Goal: Task Accomplishment & Management: Manage account settings

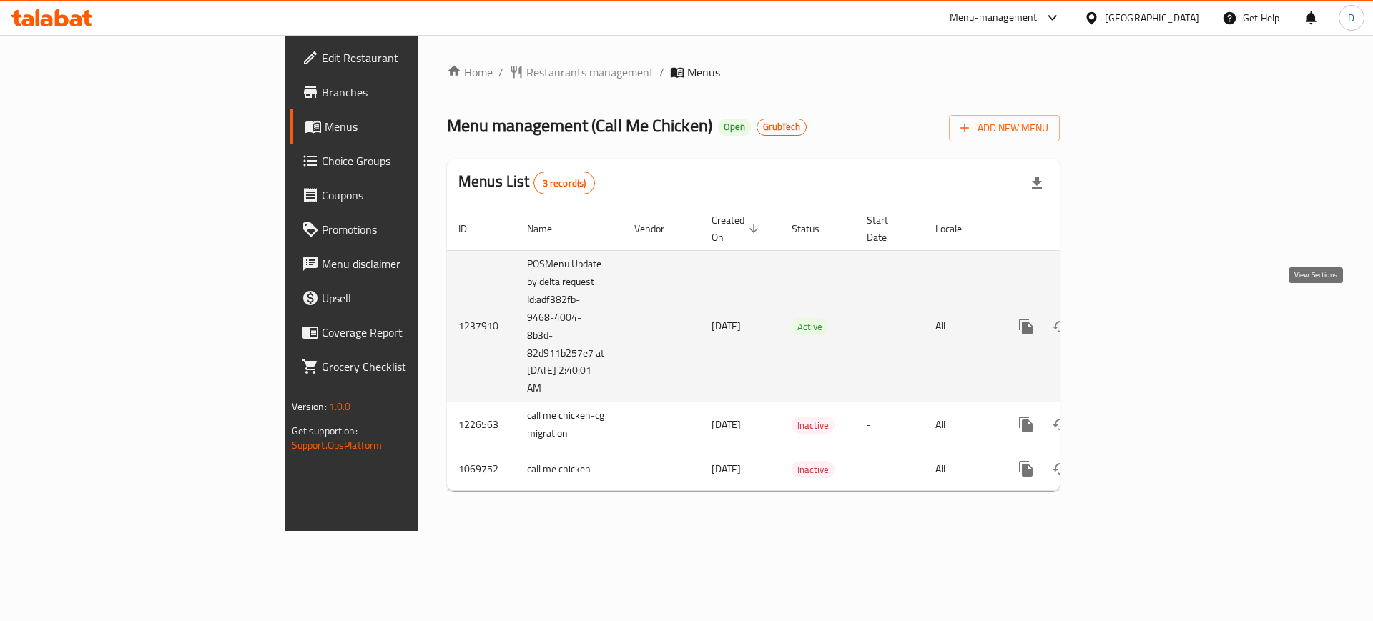
click at [1138, 318] on icon "enhanced table" at bounding box center [1128, 326] width 17 height 17
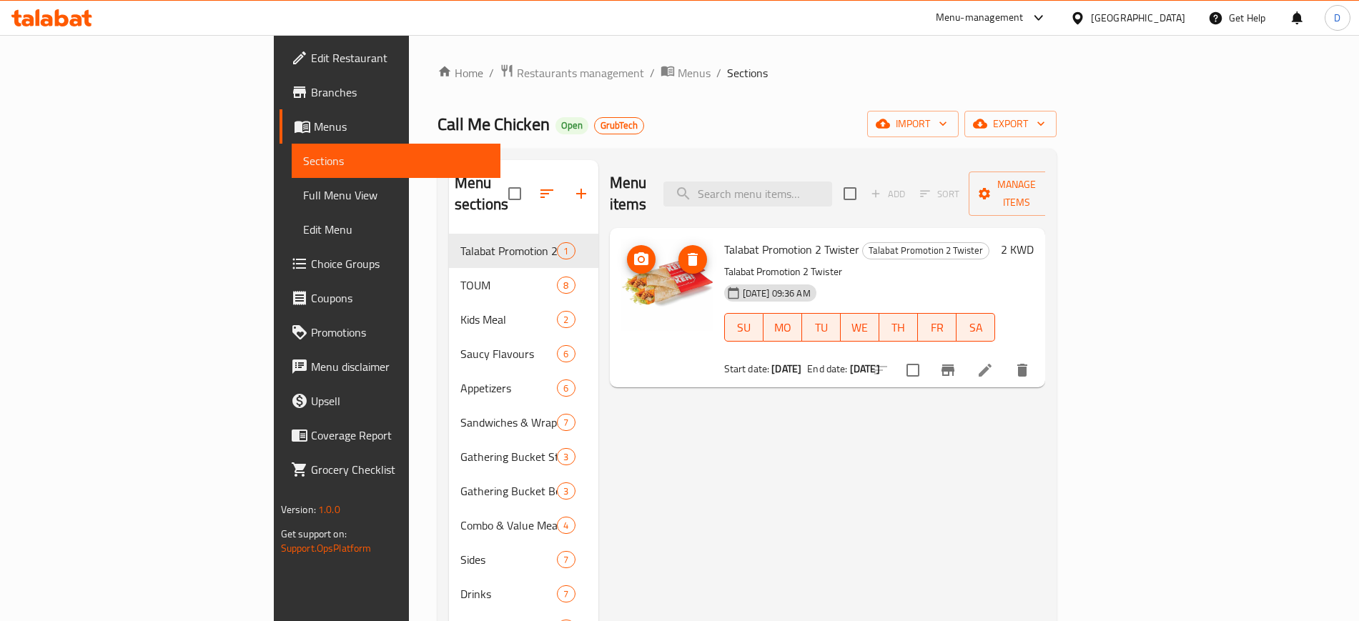
click at [621, 298] on img at bounding box center [667, 286] width 92 height 92
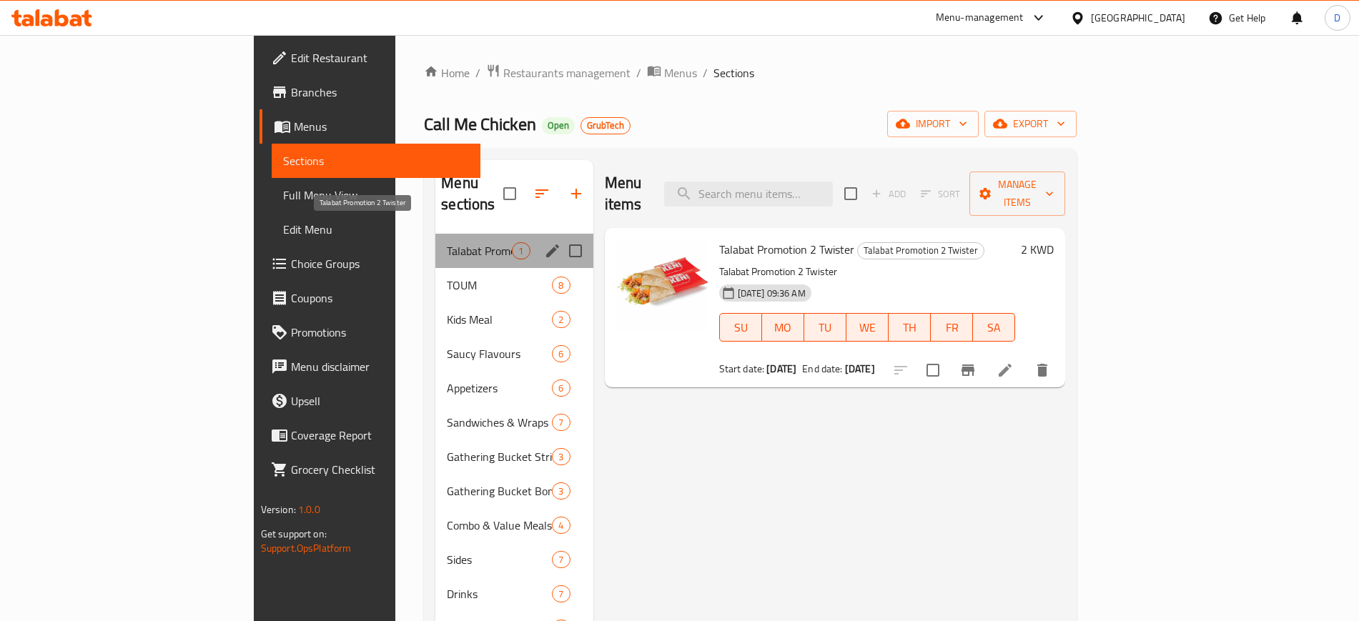
click at [447, 242] on span "Talabat Promotion 2 Twister" at bounding box center [479, 250] width 65 height 17
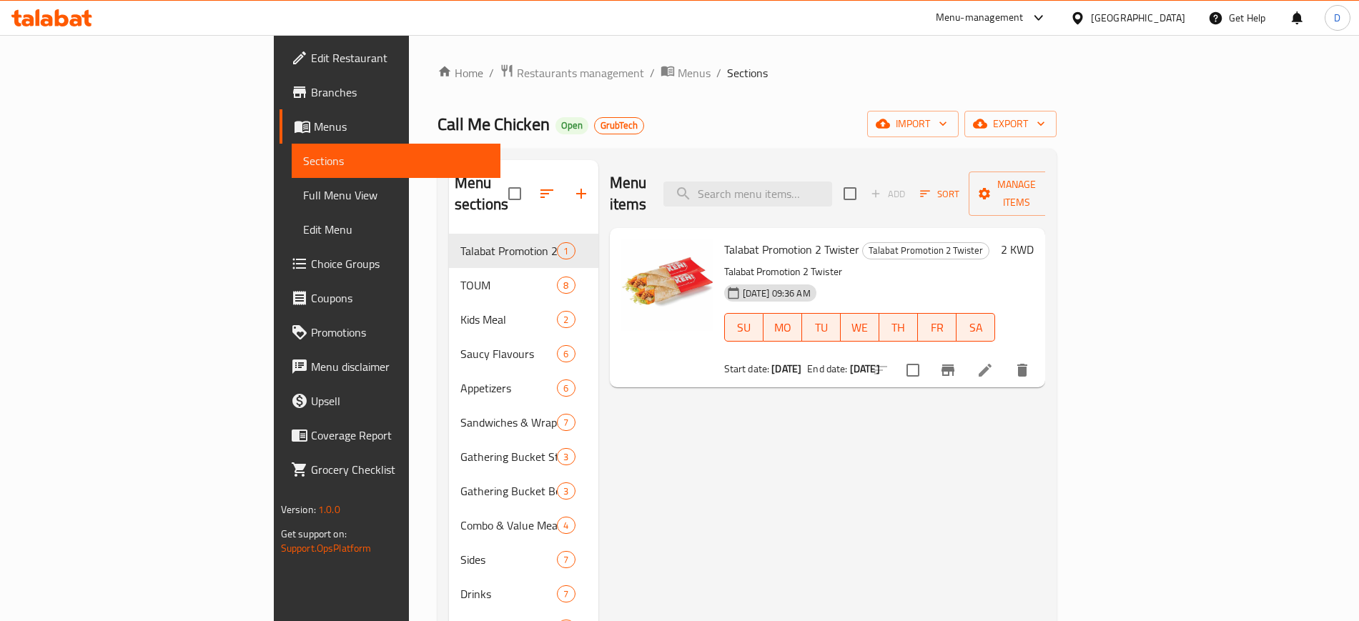
click at [996, 263] on p "Talabat Promotion 2 Twister" at bounding box center [860, 272] width 272 height 18
click at [916, 527] on div "Menu items Add Sort Manage items Talabat Promotion 2 Twister Talabat Promotion …" at bounding box center [822, 470] width 448 height 621
click at [49, 9] on icon at bounding box center [51, 17] width 81 height 17
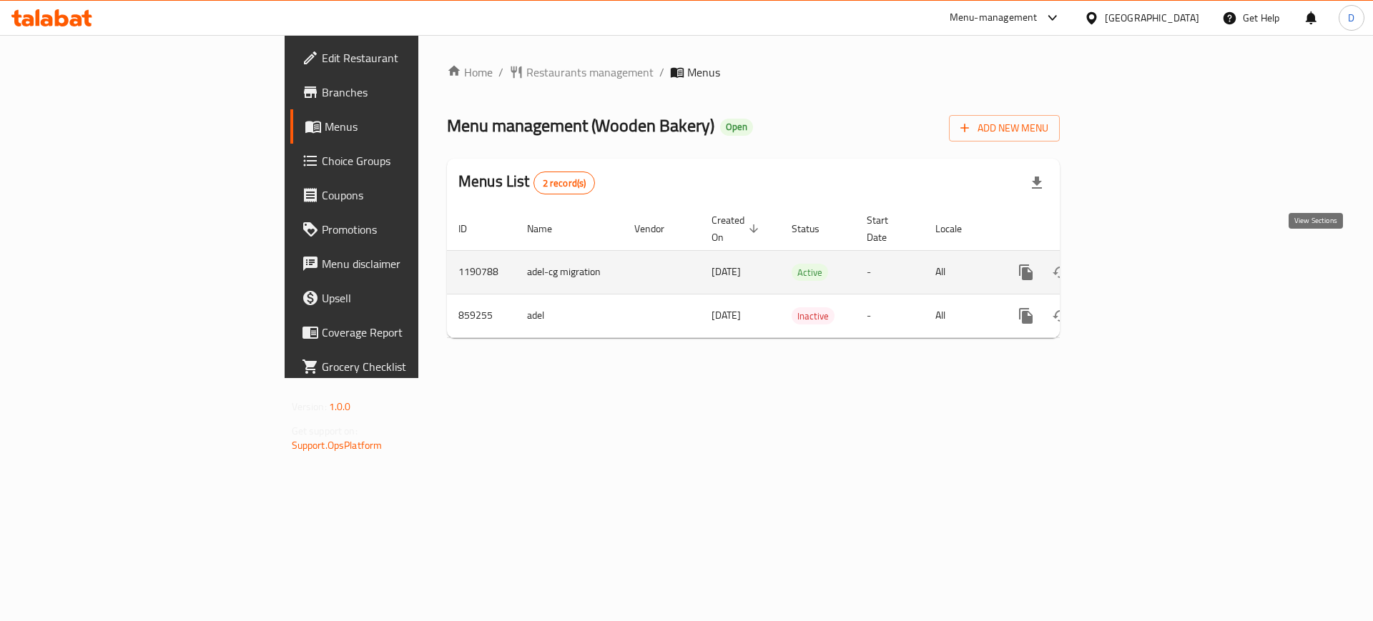
click at [1146, 264] on link "enhanced table" at bounding box center [1129, 272] width 34 height 34
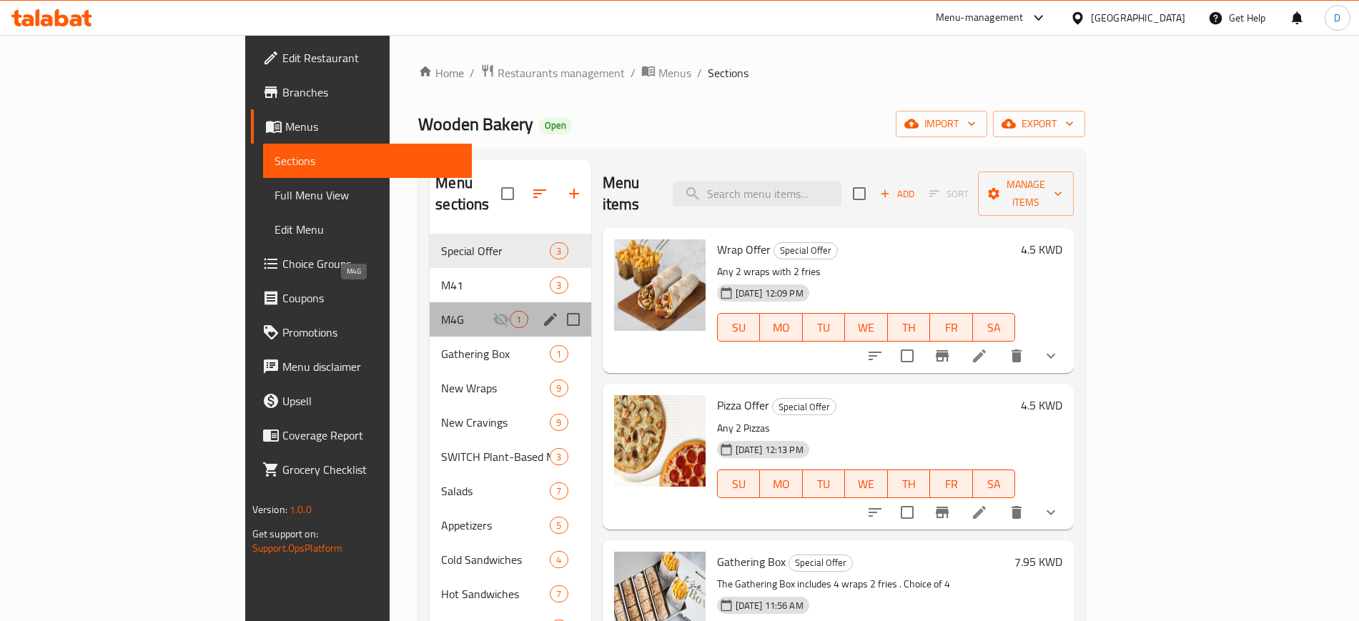
click at [441, 311] on span "M4G" at bounding box center [466, 319] width 51 height 17
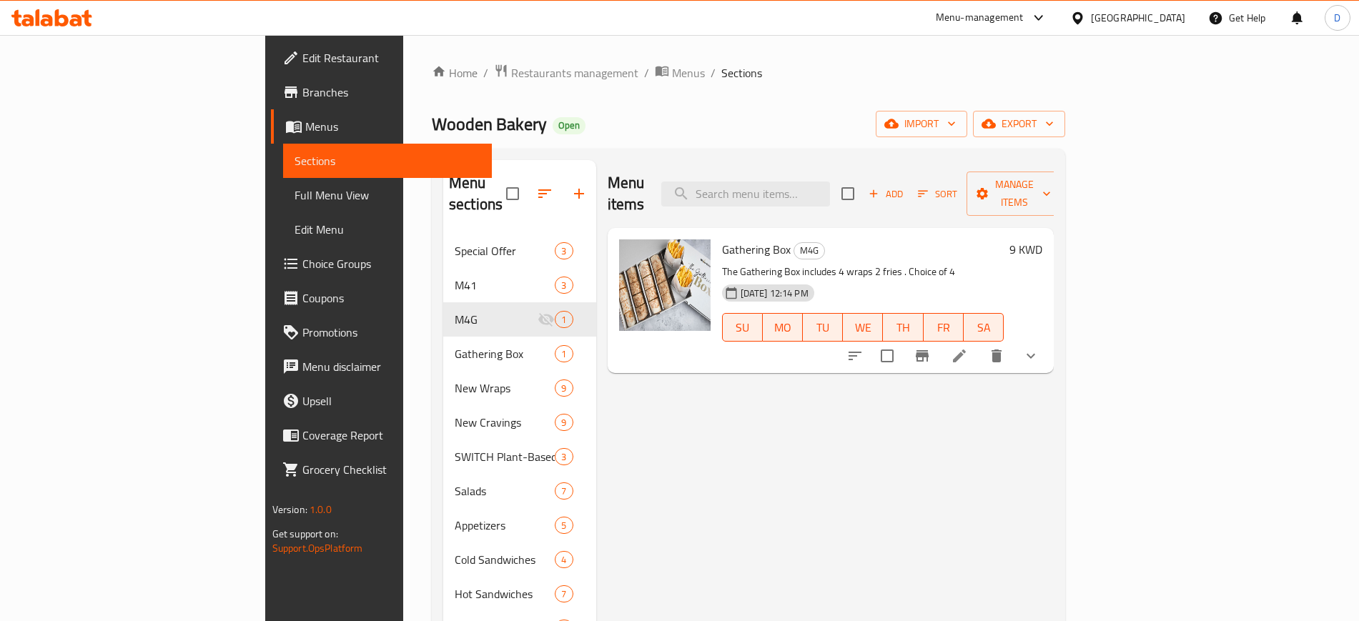
click at [897, 263] on p "The Gathering Box includes 4 wraps 2 fries . Choice of 4" at bounding box center [863, 272] width 282 height 18
drag, startPoint x: 897, startPoint y: 252, endPoint x: 658, endPoint y: 246, distance: 238.9
click at [722, 263] on p "The Gathering Box includes 4 wraps 2 fries . Choice of 4" at bounding box center [863, 272] width 282 height 18
click at [302, 92] on span "Branches" at bounding box center [391, 92] width 178 height 17
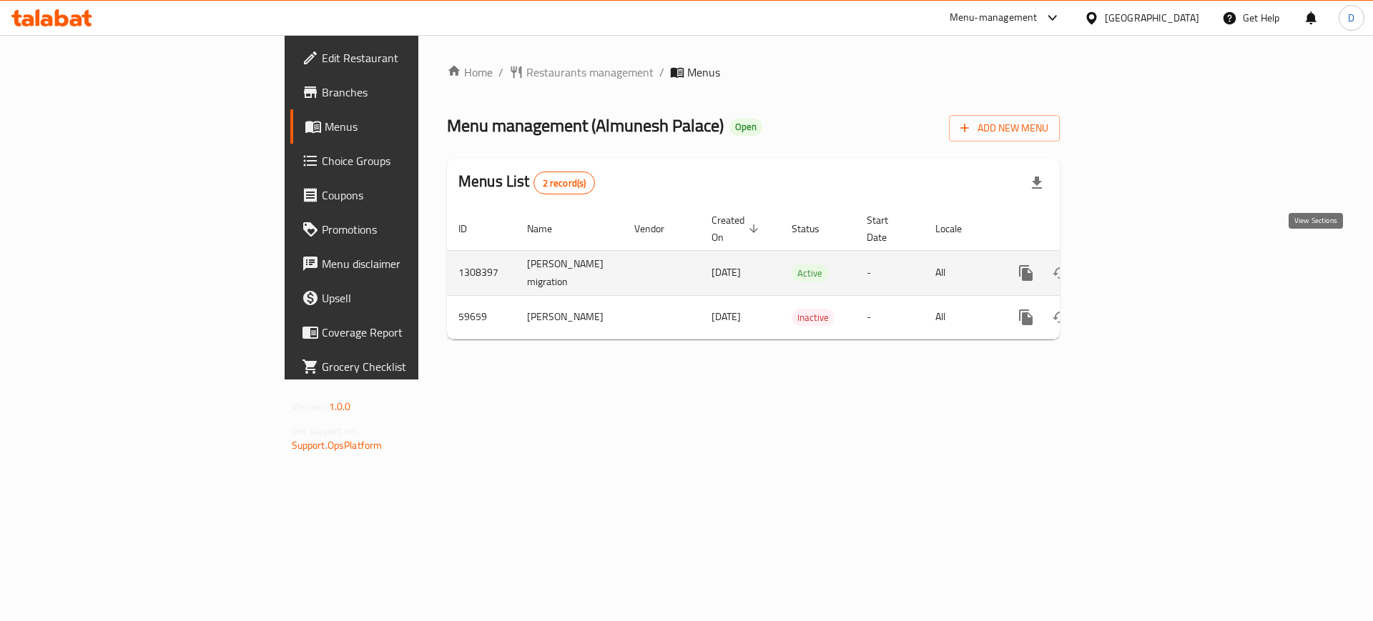
click at [1138, 265] on icon "enhanced table" at bounding box center [1128, 273] width 17 height 17
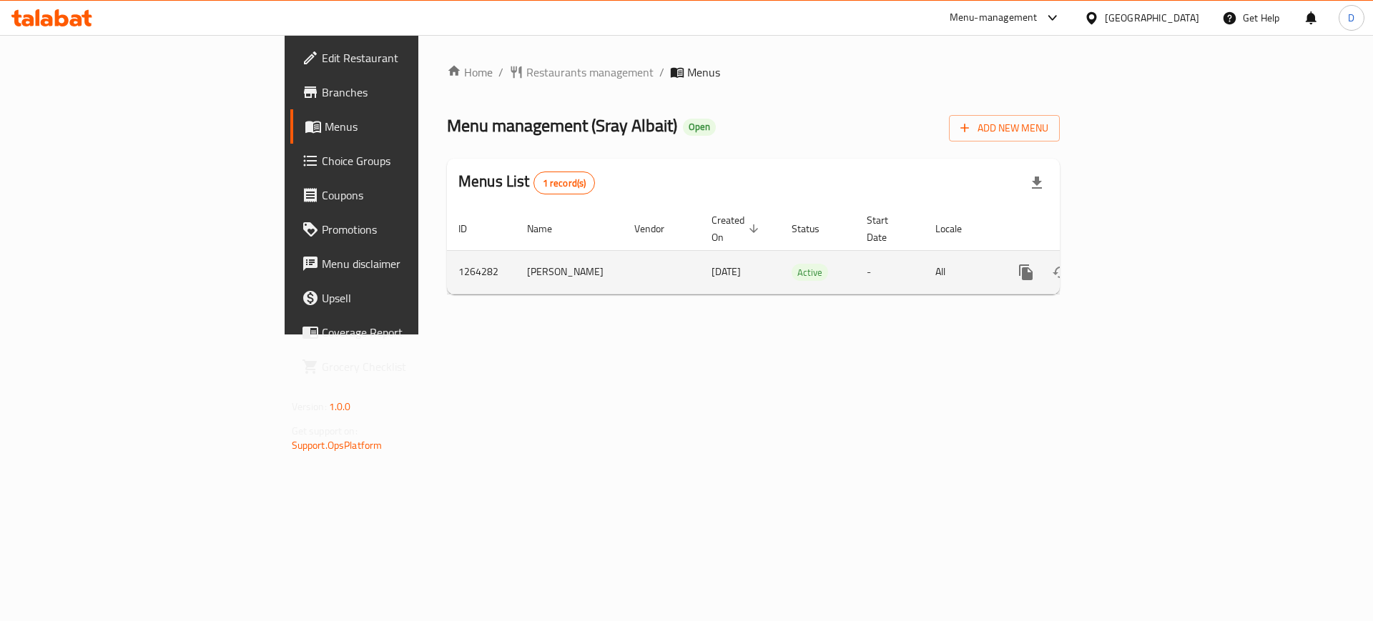
click at [1138, 264] on icon "enhanced table" at bounding box center [1128, 272] width 17 height 17
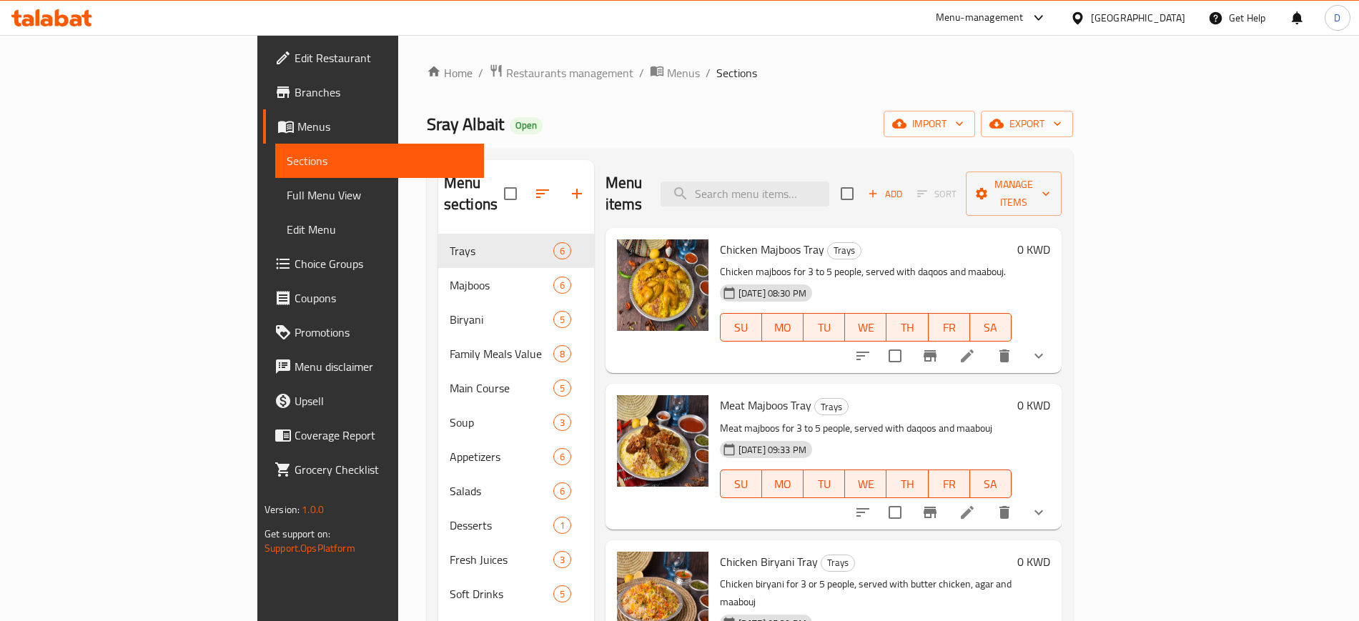
click at [864, 69] on ol "Home / Restaurants management / Menus / Sections" at bounding box center [750, 73] width 646 height 19
click at [54, 15] on icon at bounding box center [51, 17] width 81 height 17
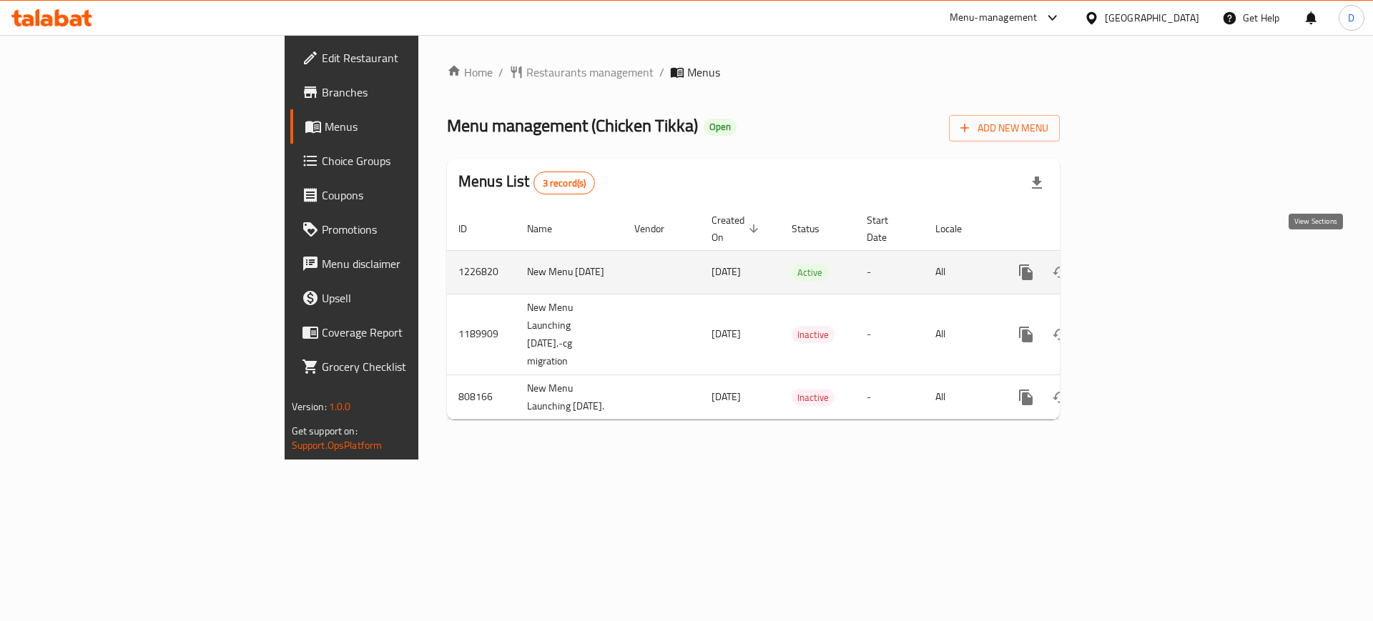
click at [1146, 257] on link "enhanced table" at bounding box center [1129, 272] width 34 height 34
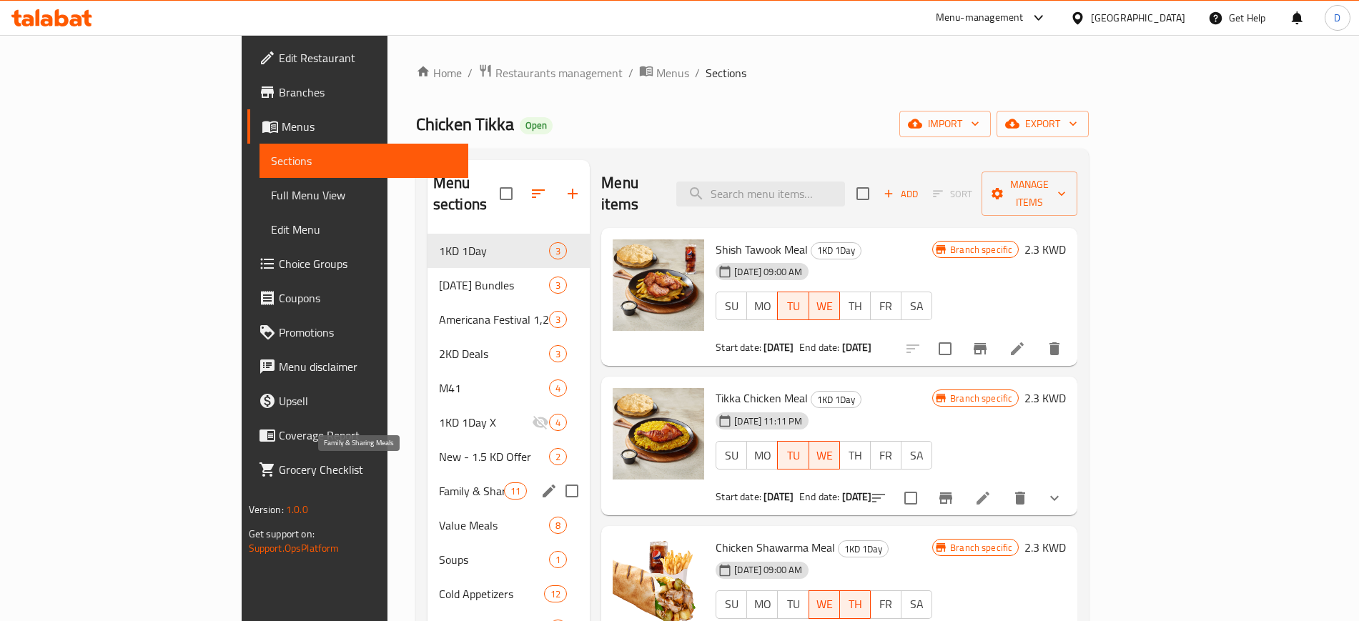
click at [439, 483] on span "Family & Sharing Meals" at bounding box center [471, 491] width 65 height 17
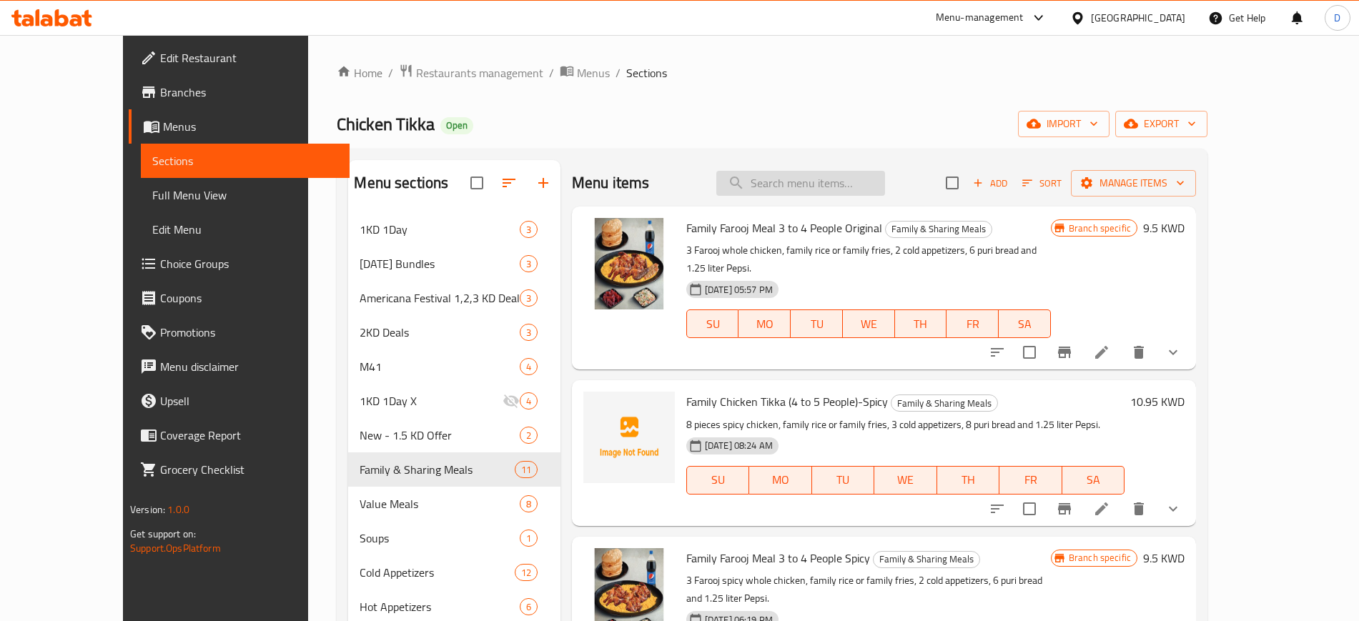
click at [804, 185] on input "search" at bounding box center [800, 183] width 169 height 25
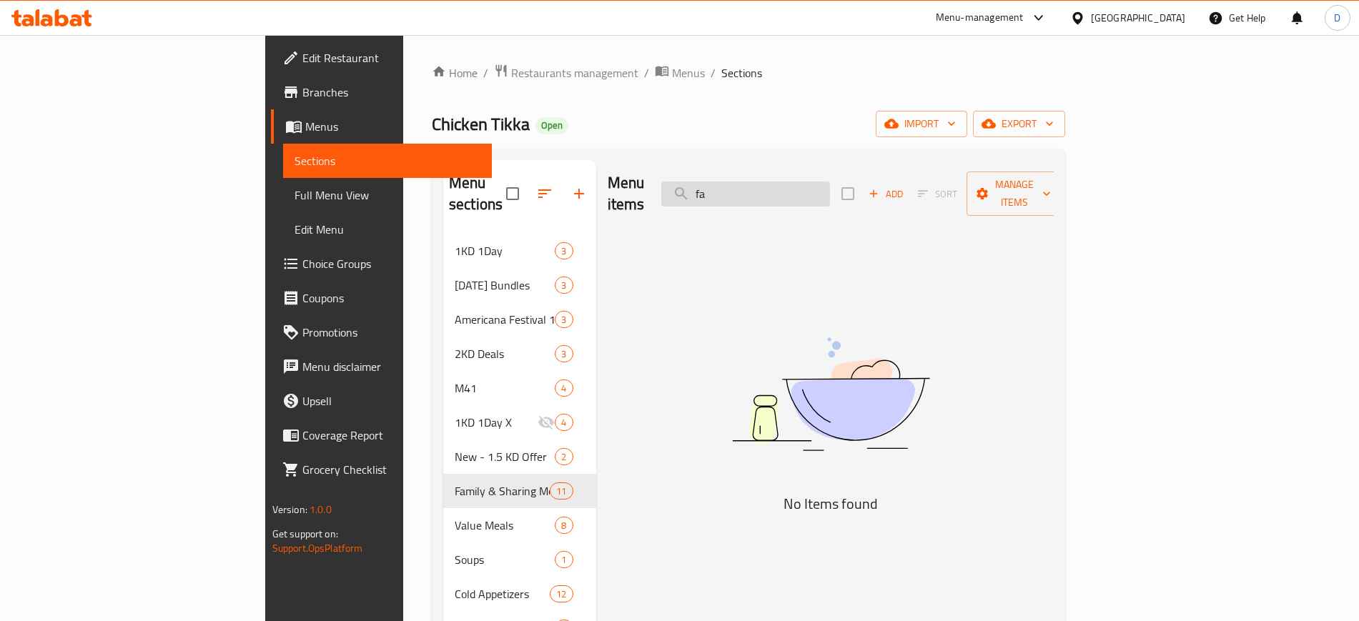
type input "f"
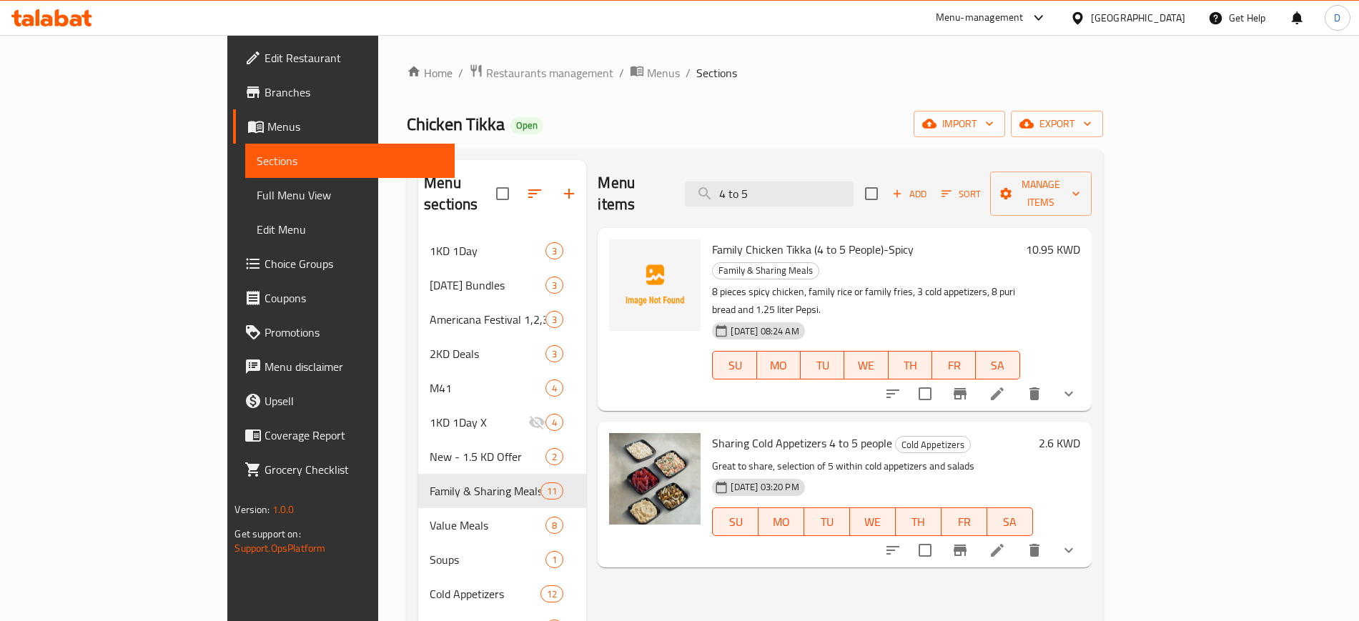
type input "4 to 5"
click at [604, 312] on div at bounding box center [655, 320] width 103 height 172
click at [76, 21] on icon at bounding box center [51, 17] width 81 height 17
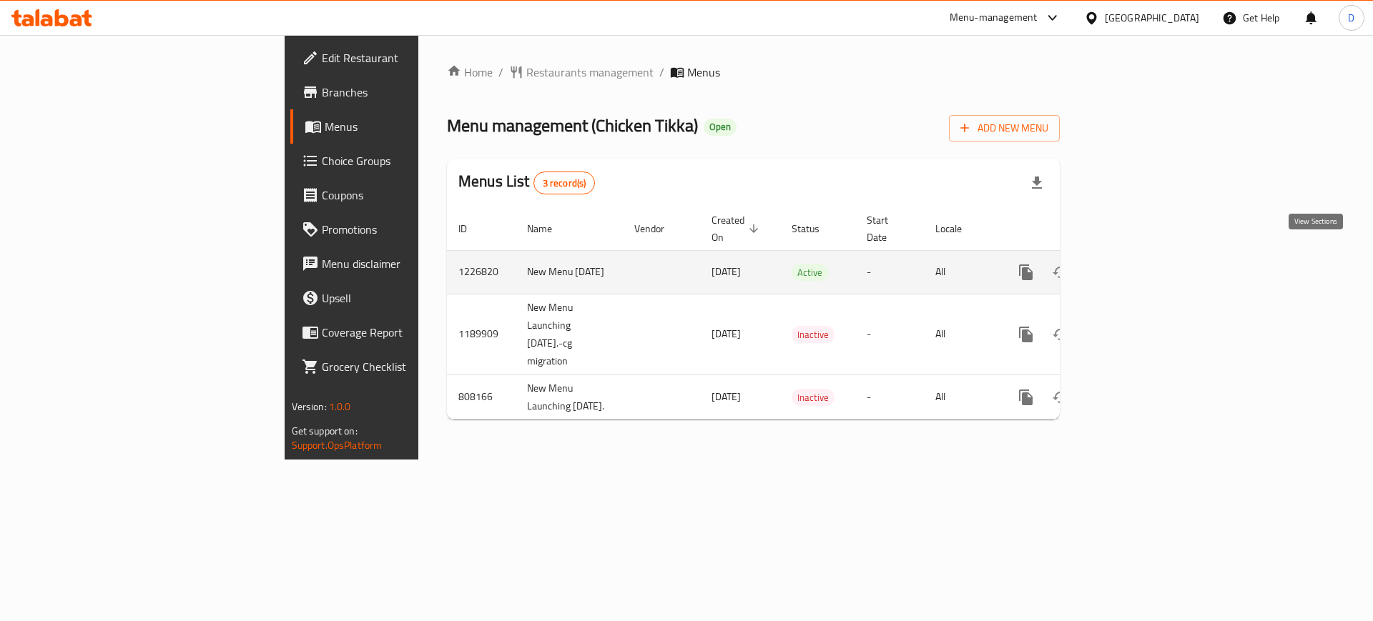
click at [1138, 264] on icon "enhanced table" at bounding box center [1128, 272] width 17 height 17
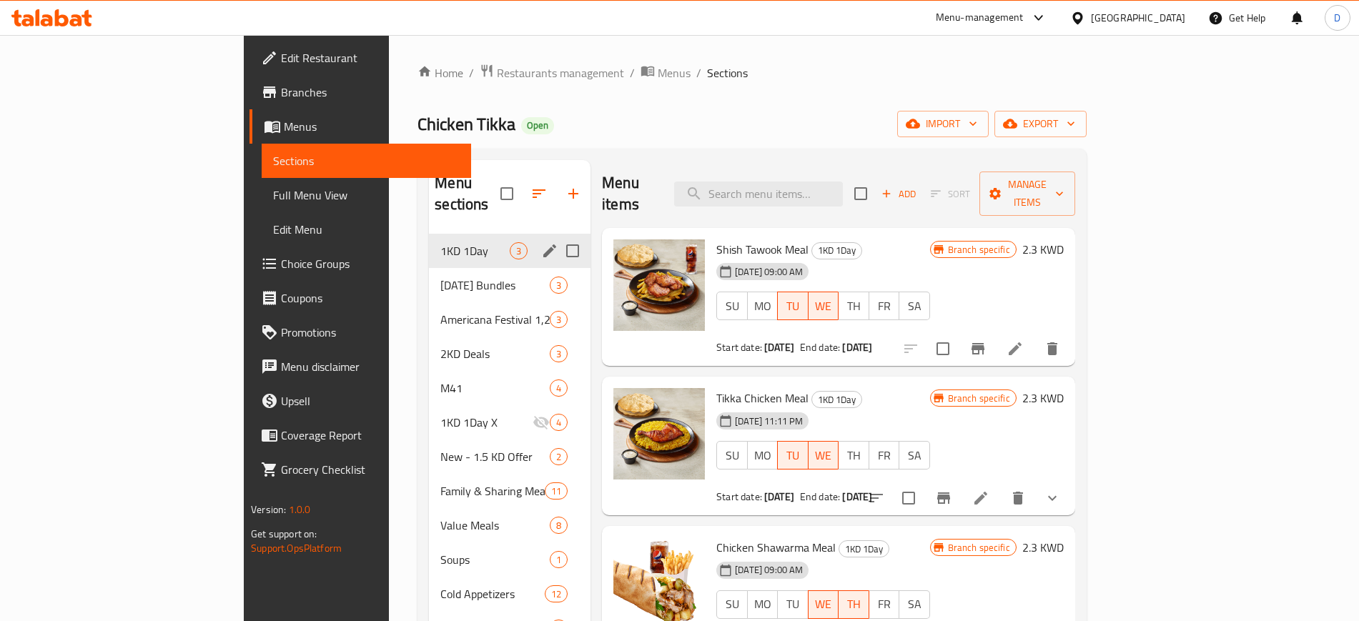
click at [429, 240] on div "1KD 1Day 3" at bounding box center [510, 251] width 162 height 34
click at [440, 277] on span "[DATE] Bundles" at bounding box center [474, 285] width 69 height 17
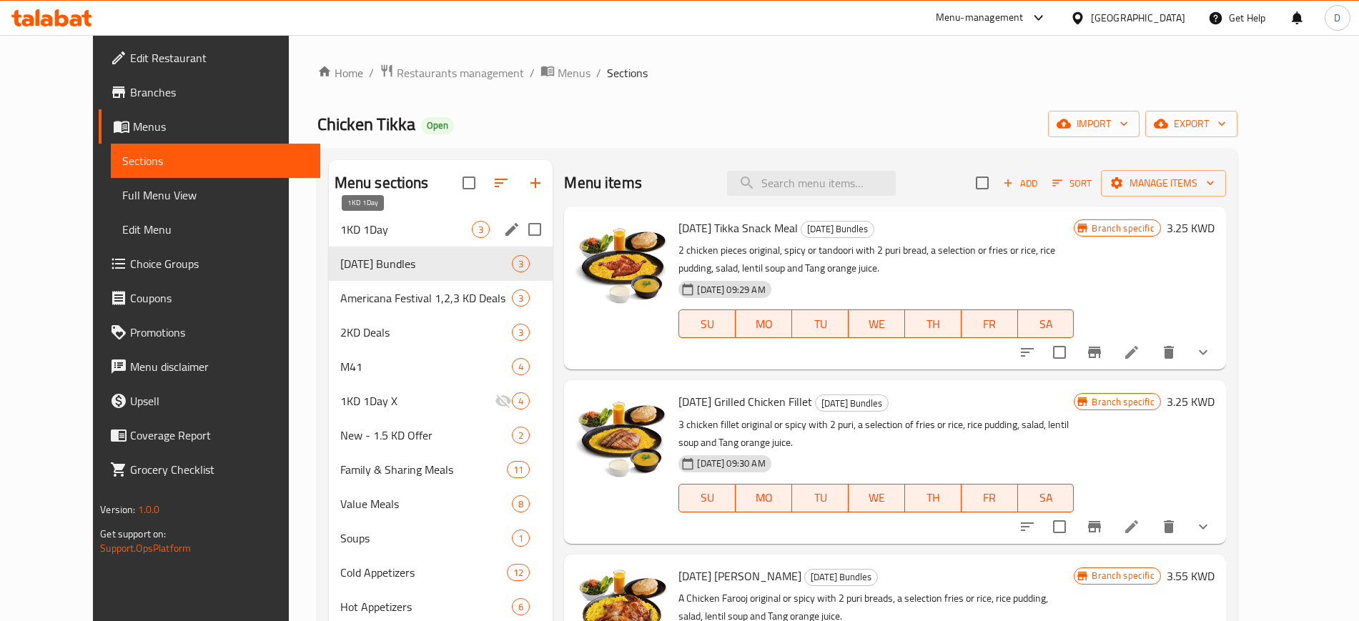
click at [369, 232] on span "1KD 1Day" at bounding box center [406, 229] width 132 height 17
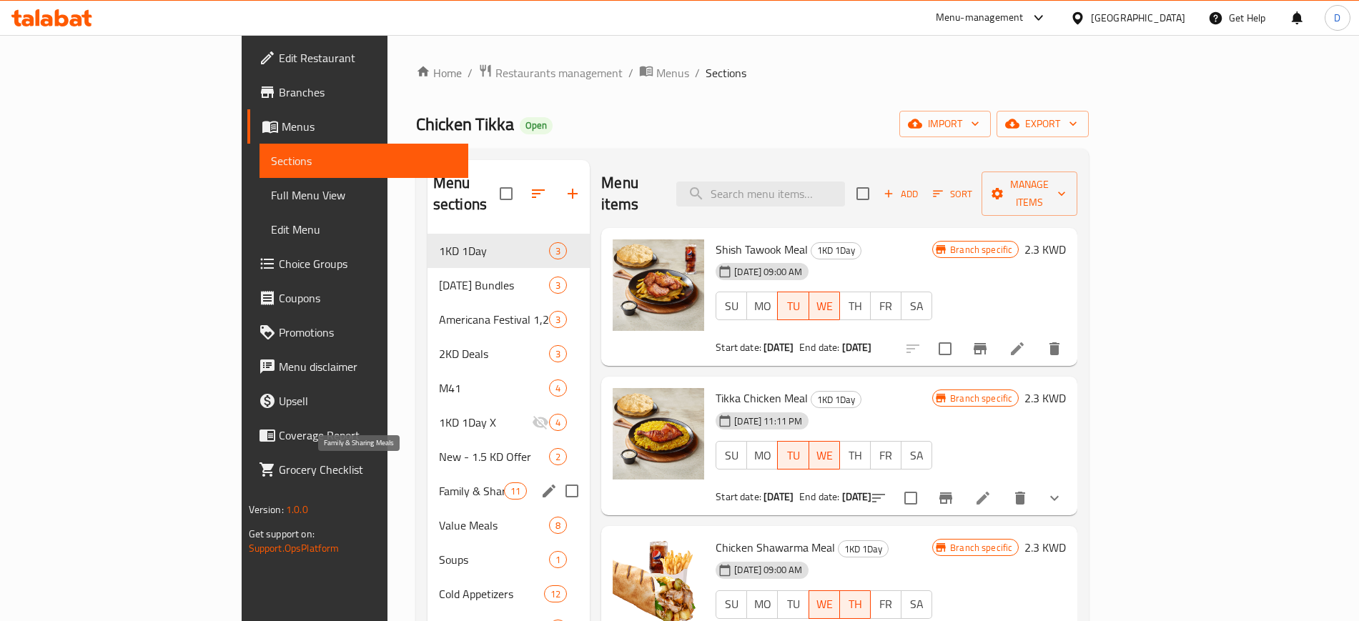
click at [439, 483] on span "Family & Sharing Meals" at bounding box center [471, 491] width 65 height 17
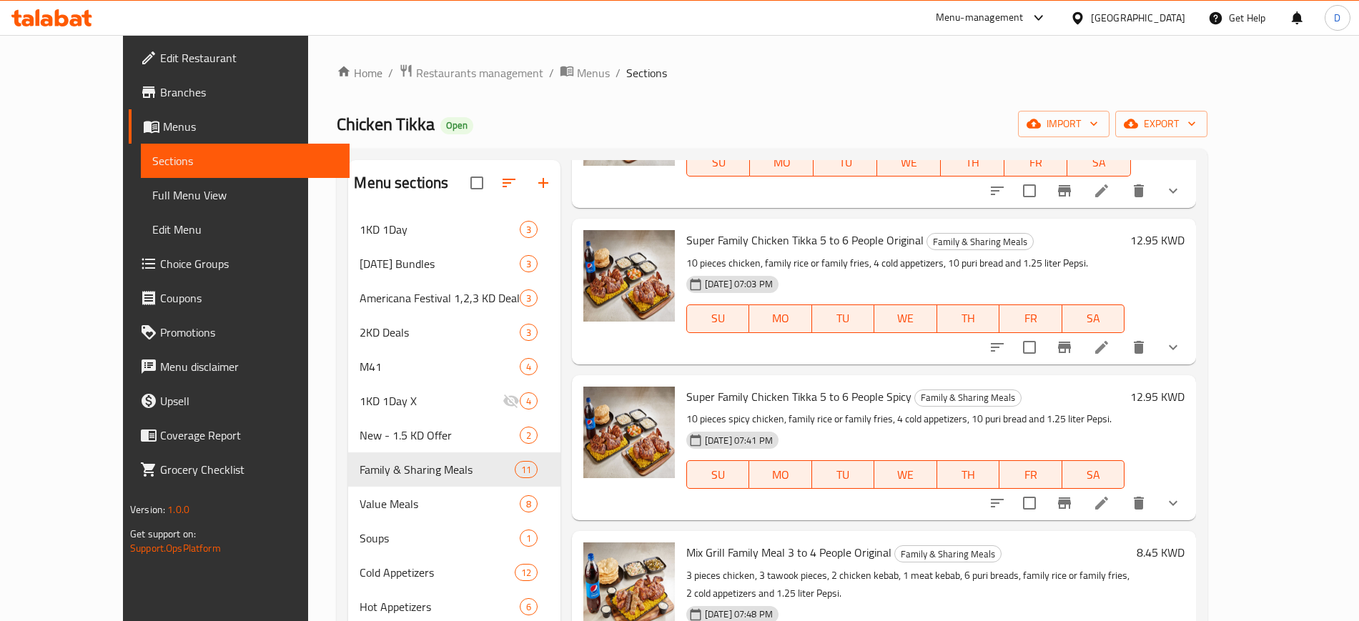
scroll to position [268, 0]
